Goal: Information Seeking & Learning: Learn about a topic

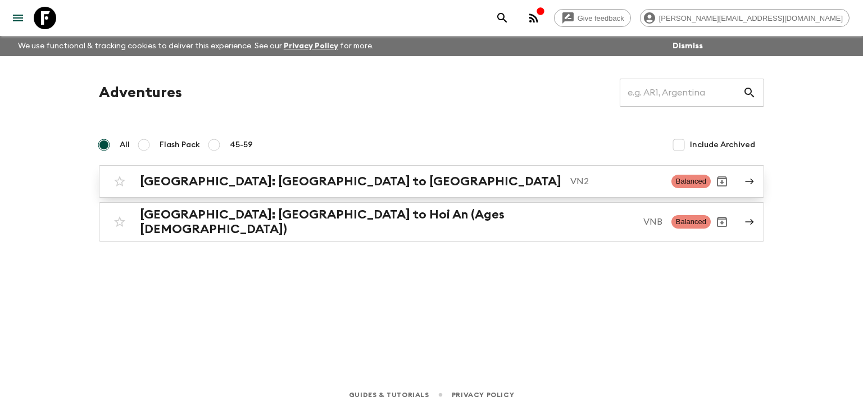
click at [251, 183] on h2 "[GEOGRAPHIC_DATA]: [GEOGRAPHIC_DATA] to [GEOGRAPHIC_DATA]" at bounding box center [350, 181] width 421 height 15
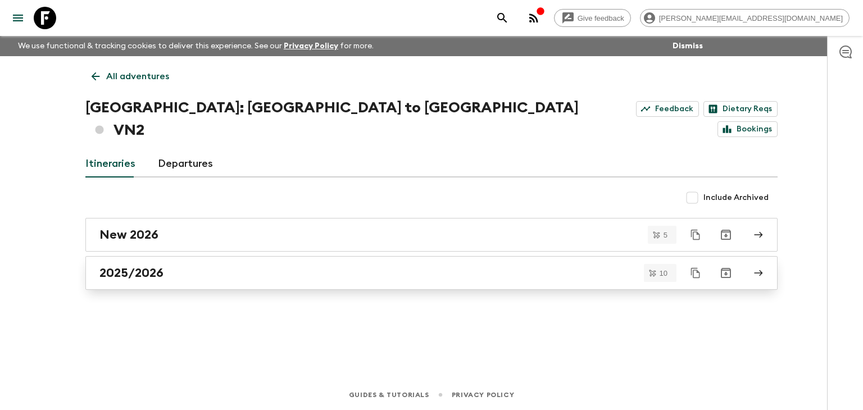
click at [196, 257] on link "2025/2026" at bounding box center [431, 273] width 692 height 34
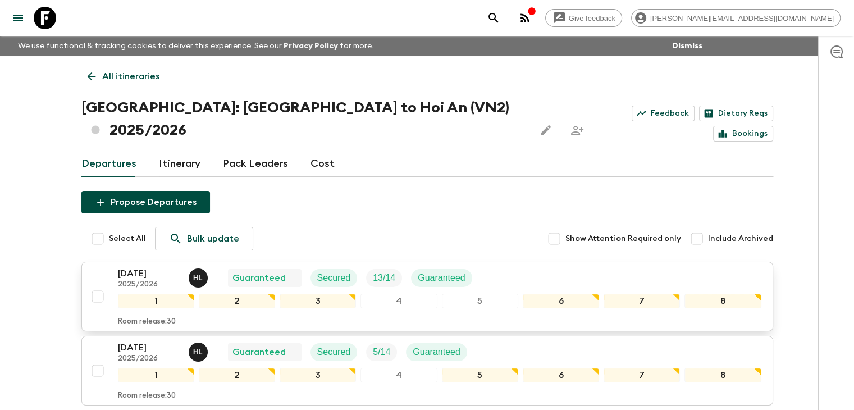
click at [149, 267] on p "[DATE]" at bounding box center [149, 273] width 62 height 13
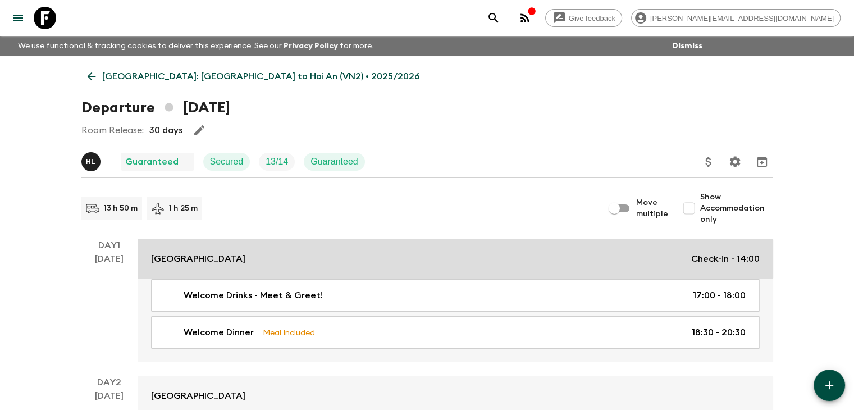
click at [357, 254] on div "[GEOGRAPHIC_DATA] Check-in - 14:00" at bounding box center [455, 258] width 609 height 13
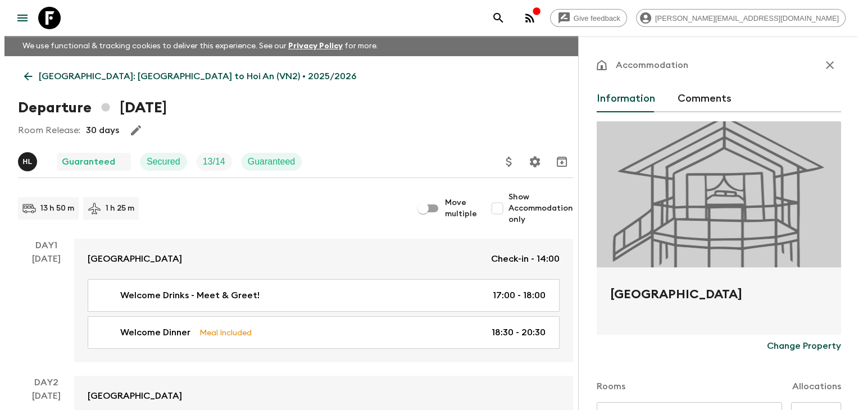
scroll to position [238, 0]
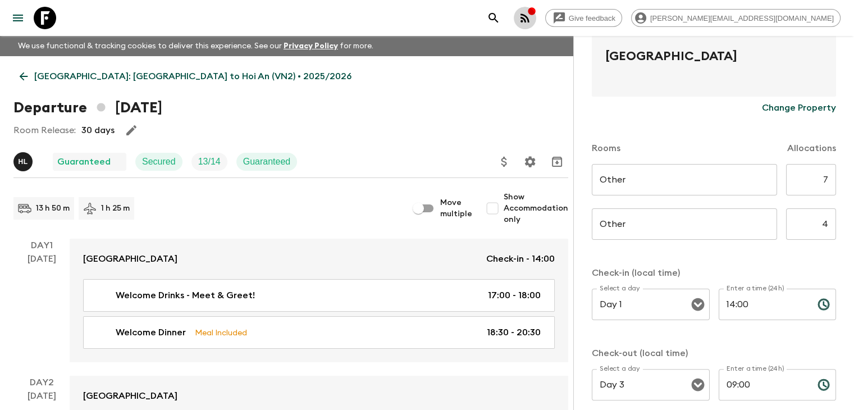
click at [535, 13] on icon "button" at bounding box center [531, 10] width 7 height 7
